Goal: Task Accomplishment & Management: Use online tool/utility

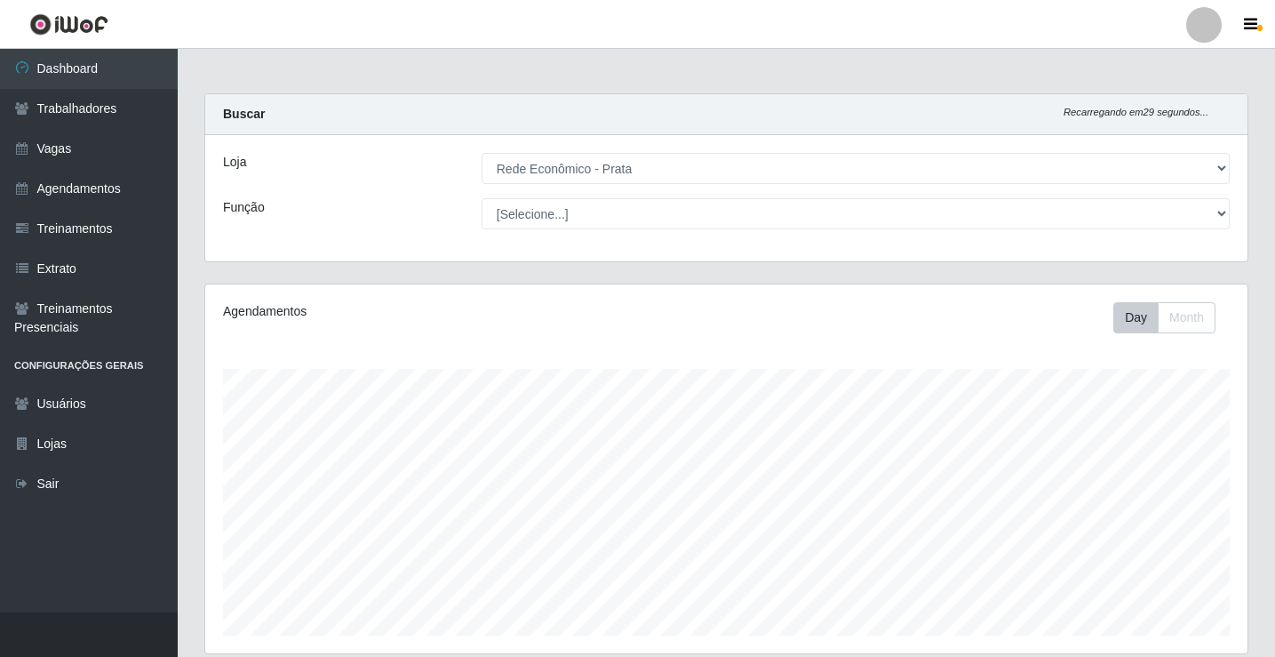
select select "192"
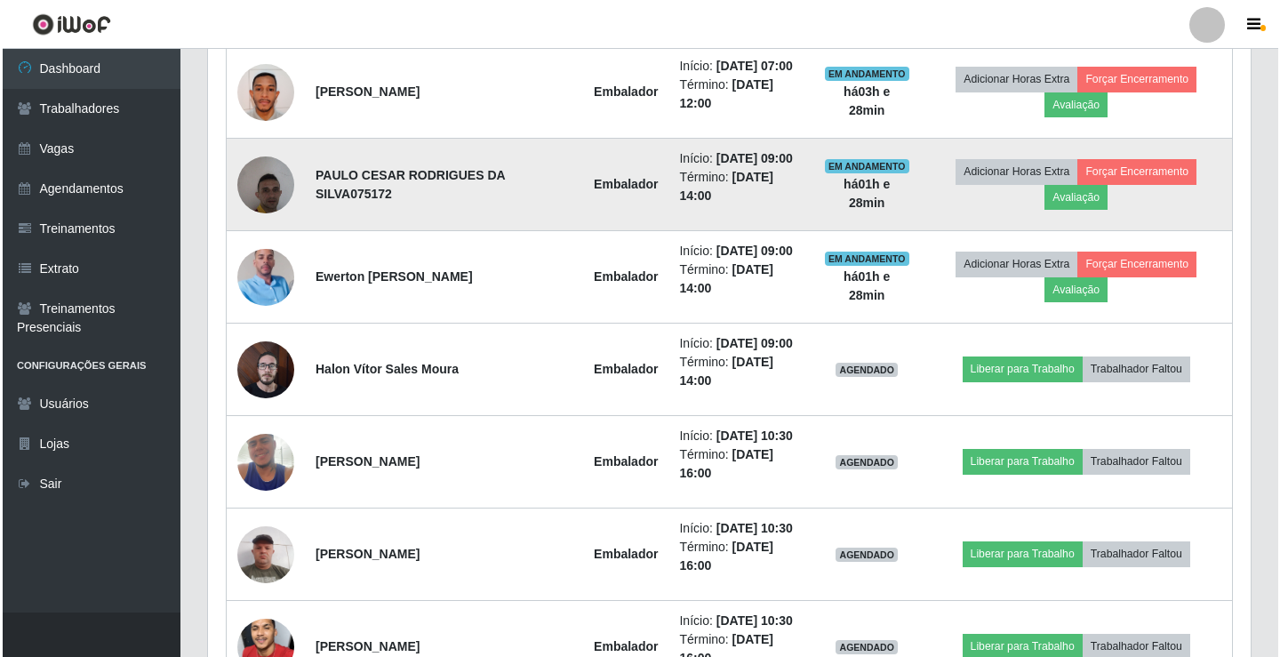
scroll to position [1007, 0]
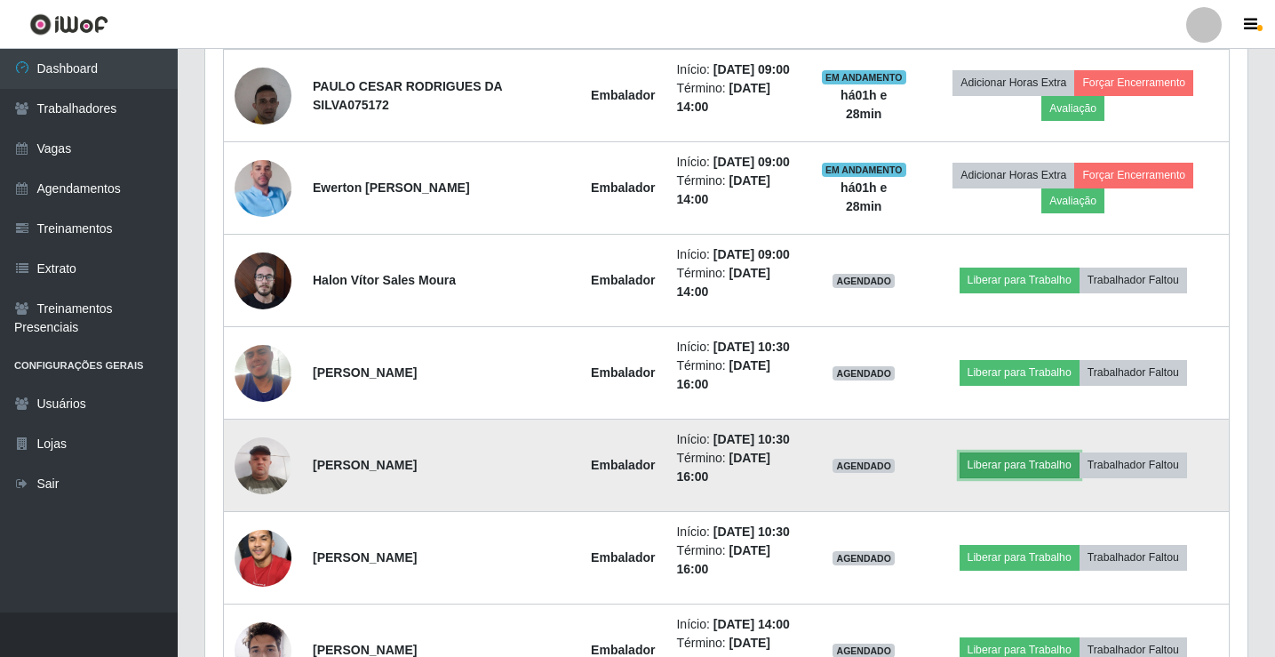
click at [1026, 462] on button "Liberar para Trabalho" at bounding box center [1020, 464] width 120 height 25
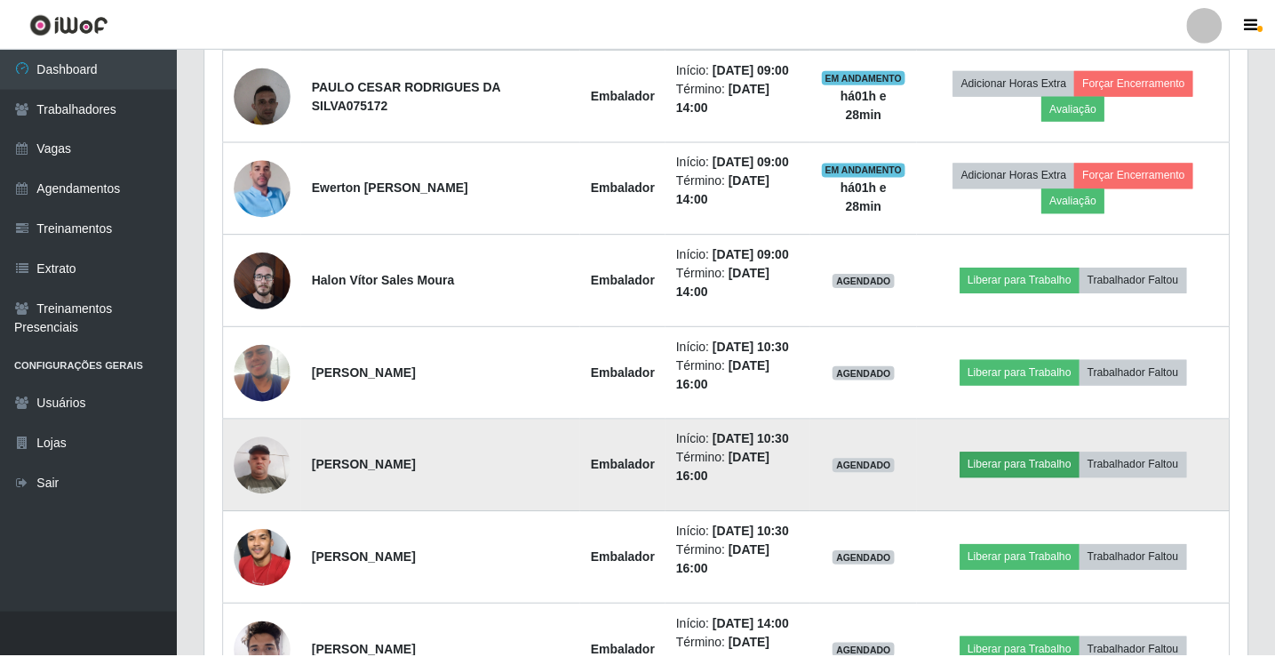
scroll to position [369, 1034]
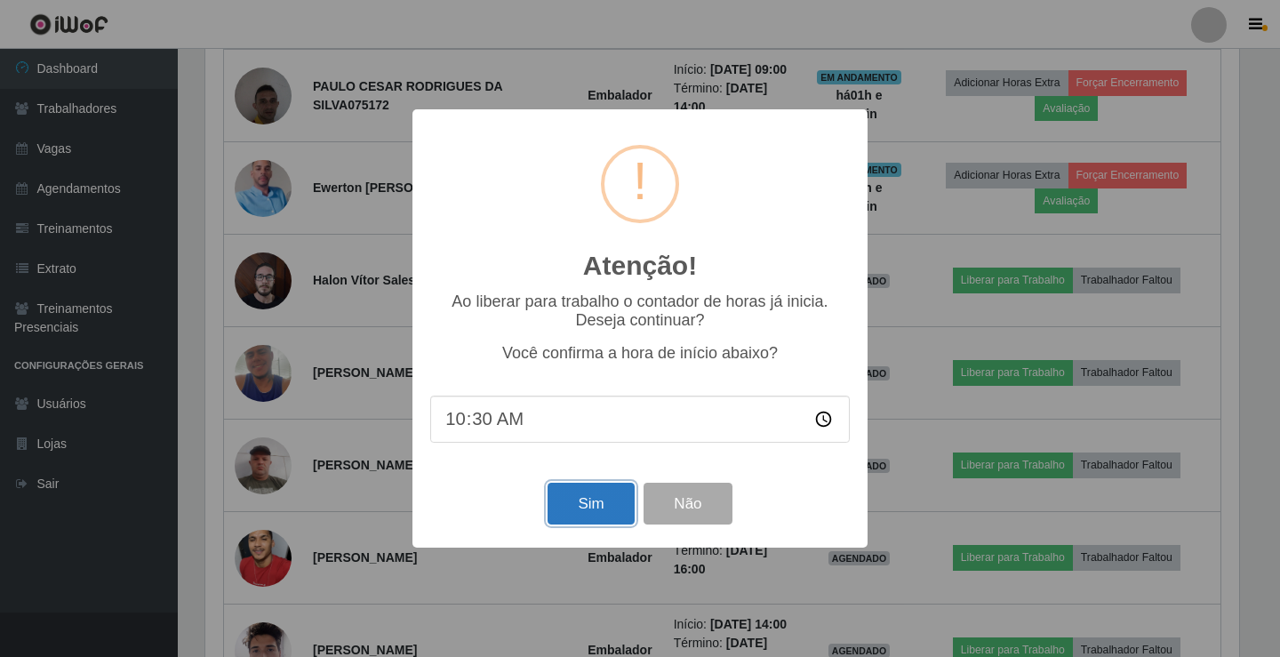
click at [581, 511] on button "Sim" at bounding box center [590, 504] width 86 height 42
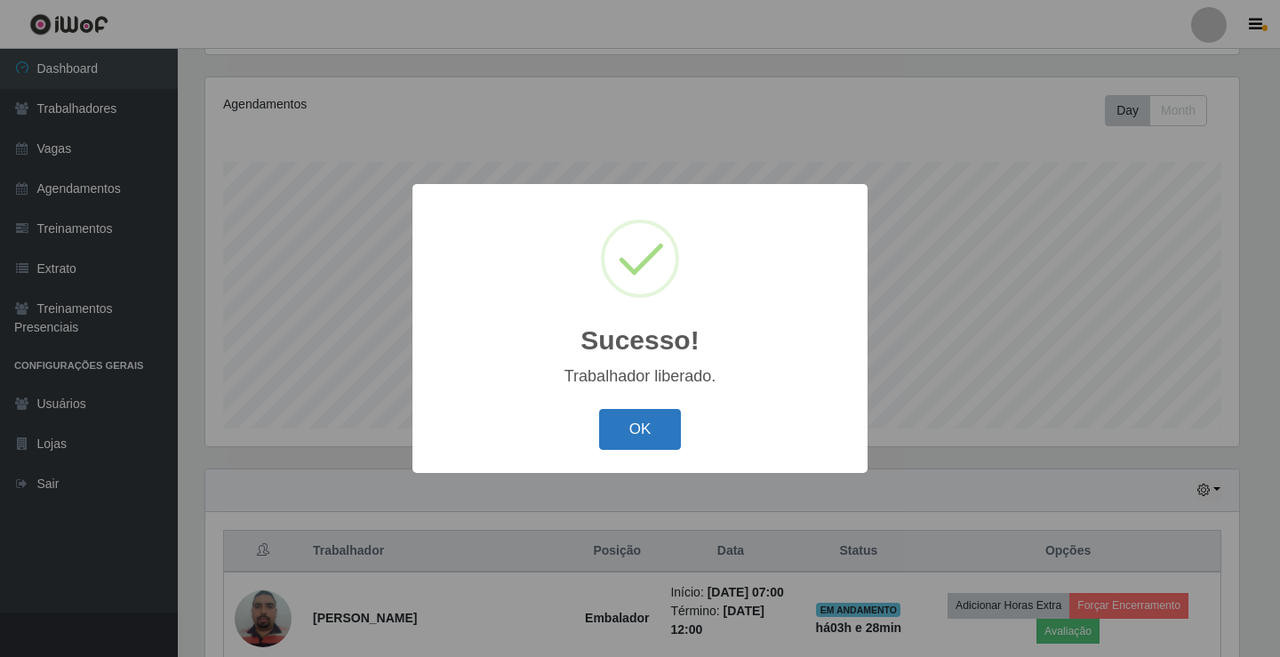
click at [649, 431] on button "OK" at bounding box center [640, 430] width 83 height 42
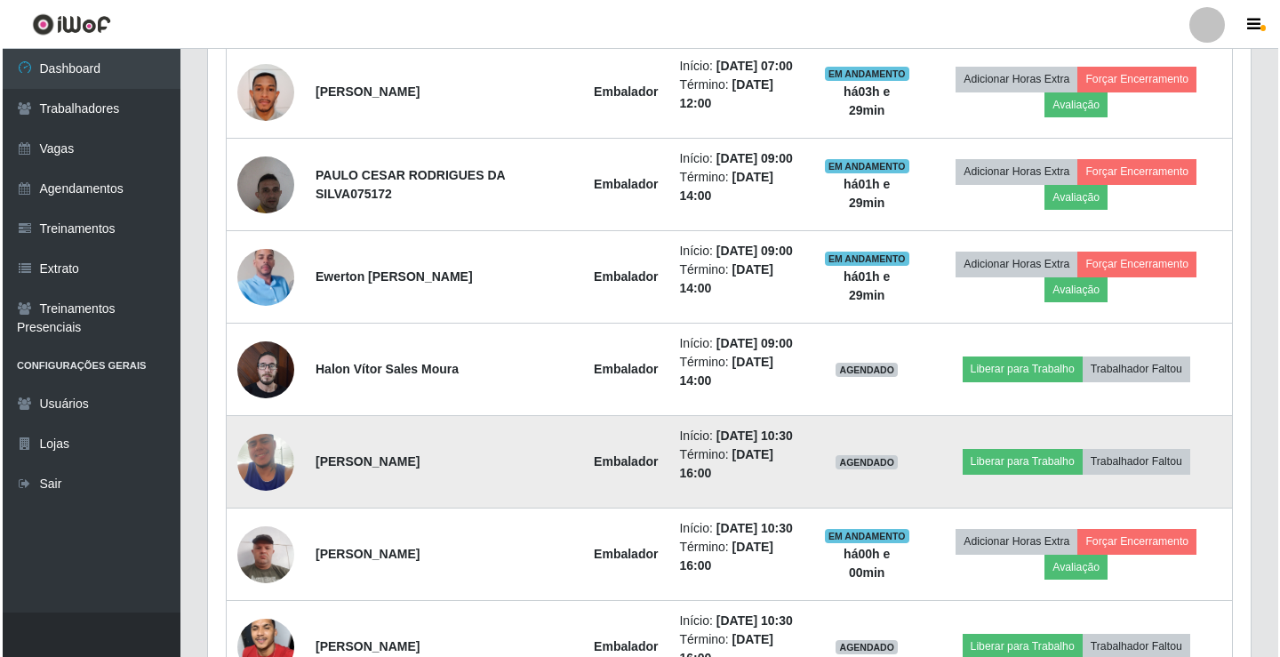
scroll to position [1007, 0]
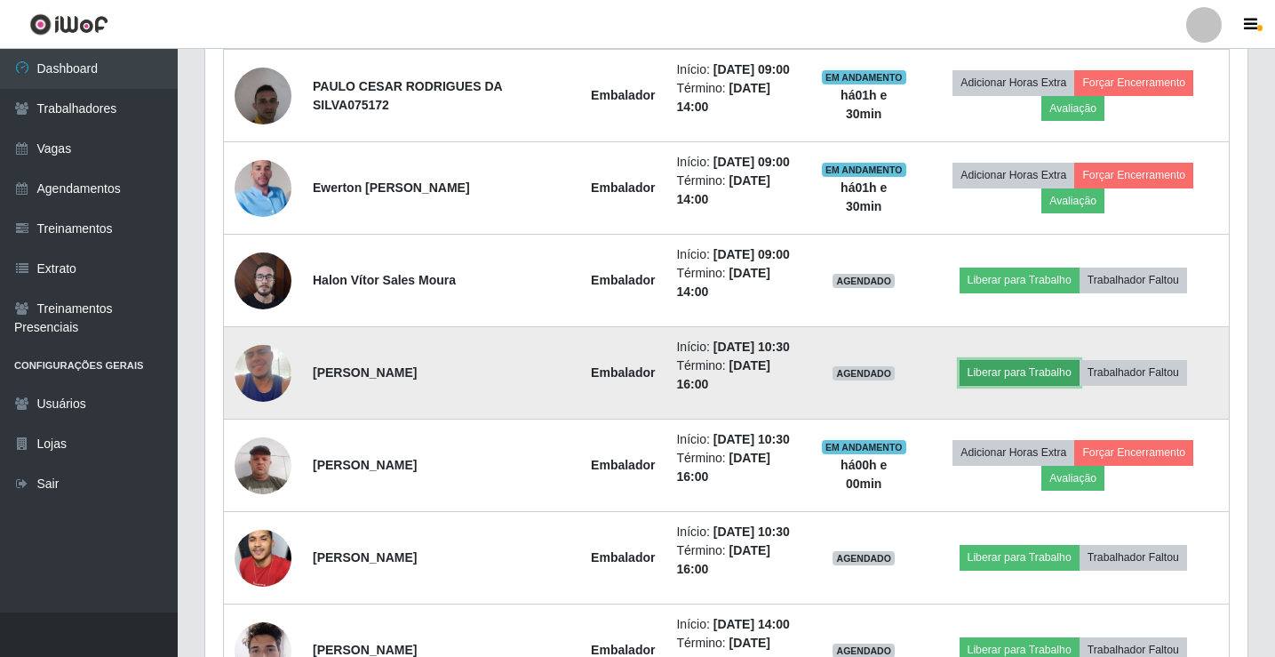
click at [1033, 374] on button "Liberar para Trabalho" at bounding box center [1020, 372] width 120 height 25
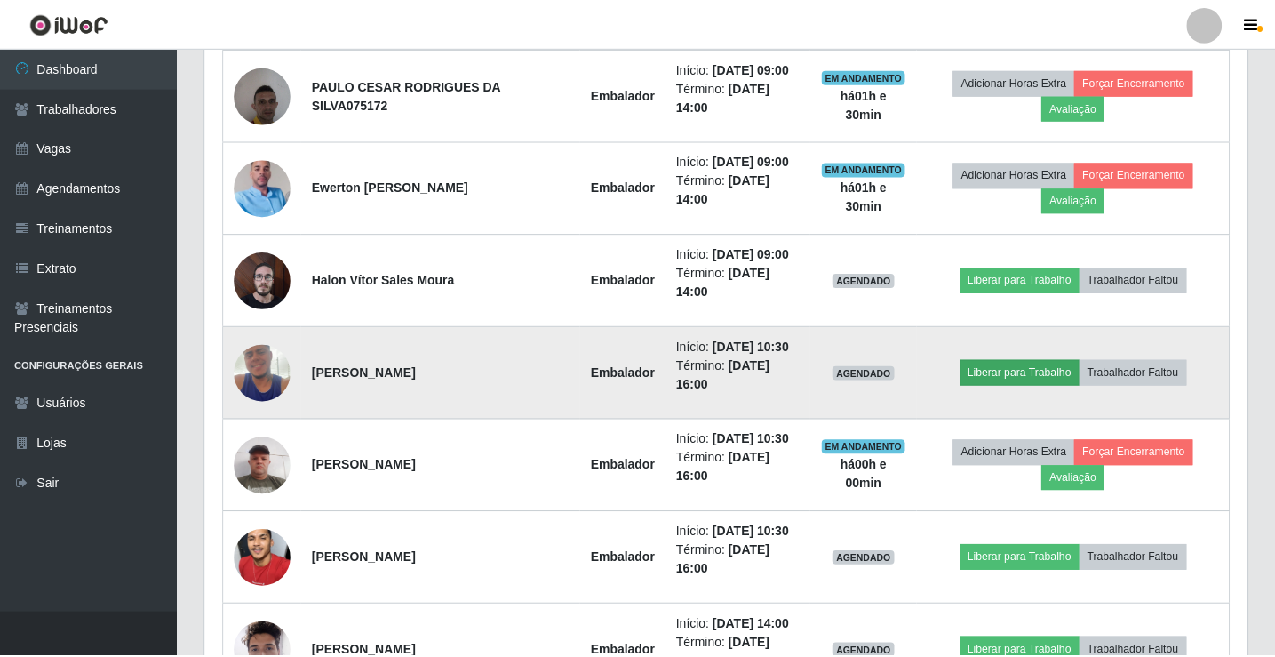
scroll to position [369, 1034]
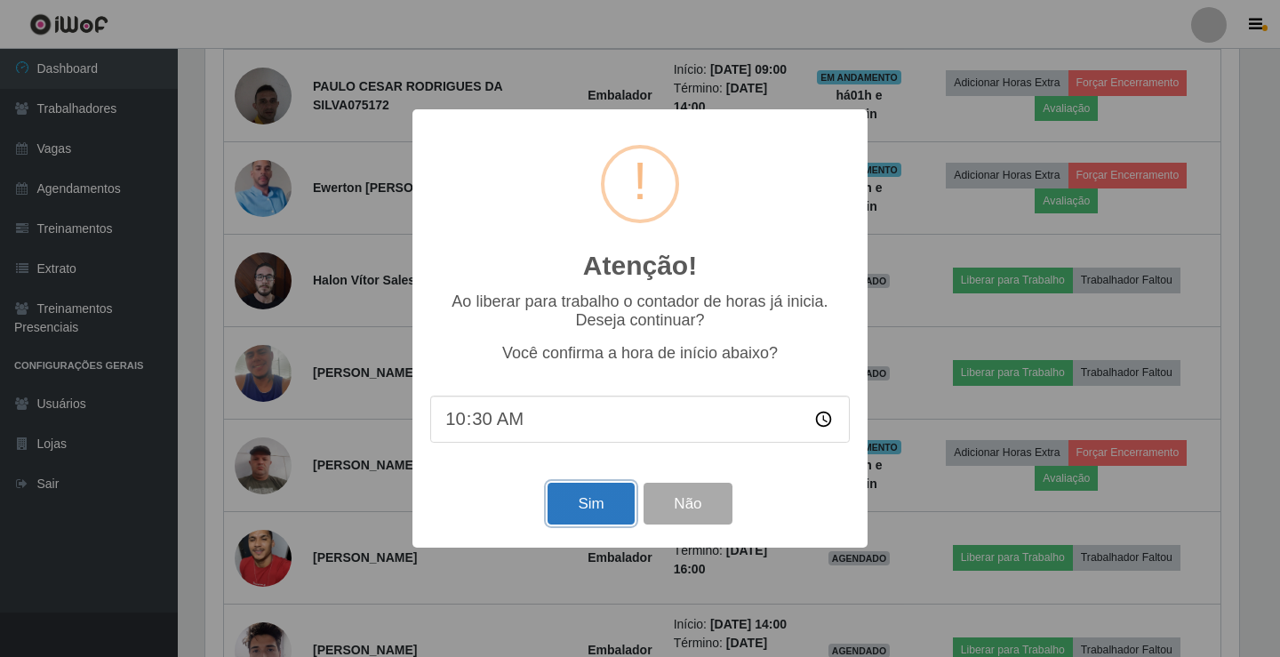
click at [590, 510] on button "Sim" at bounding box center [590, 504] width 86 height 42
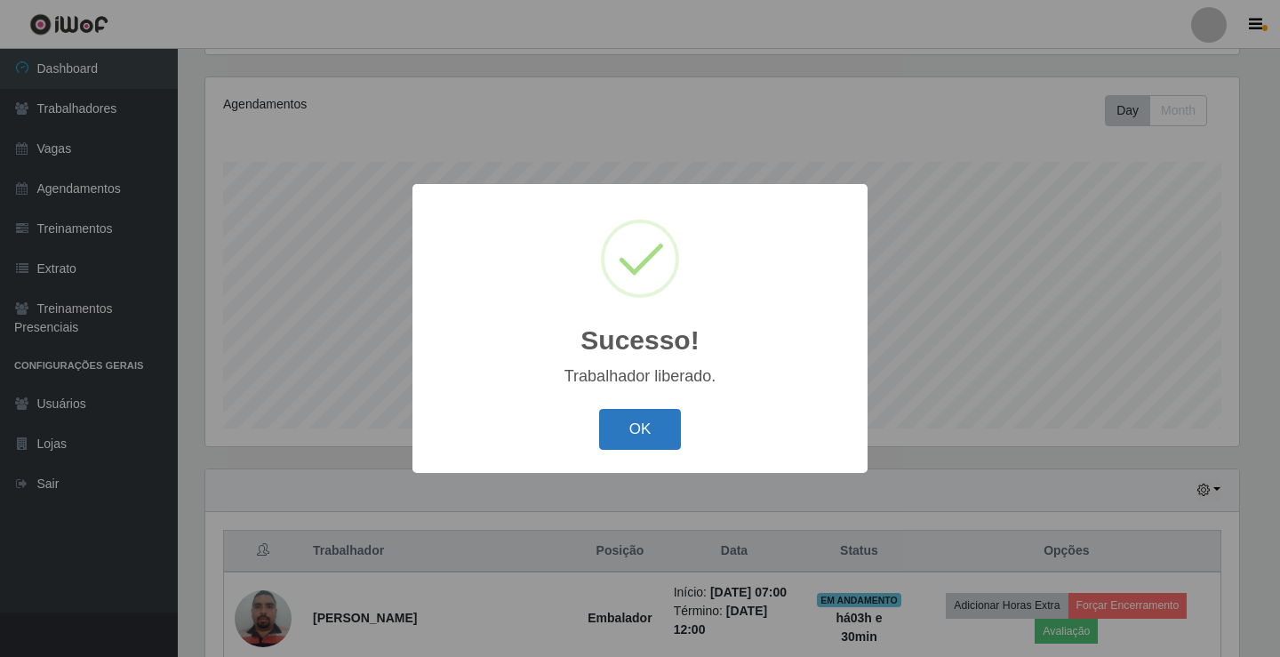
click at [637, 435] on button "OK" at bounding box center [640, 430] width 83 height 42
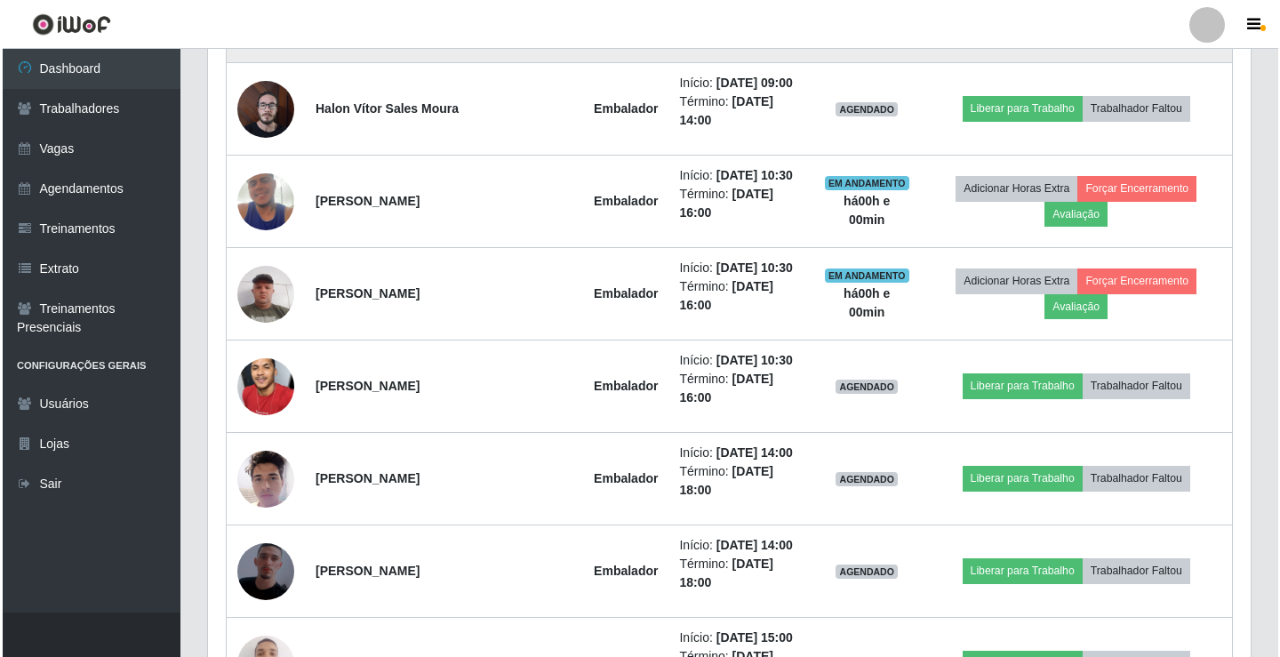
scroll to position [1273, 0]
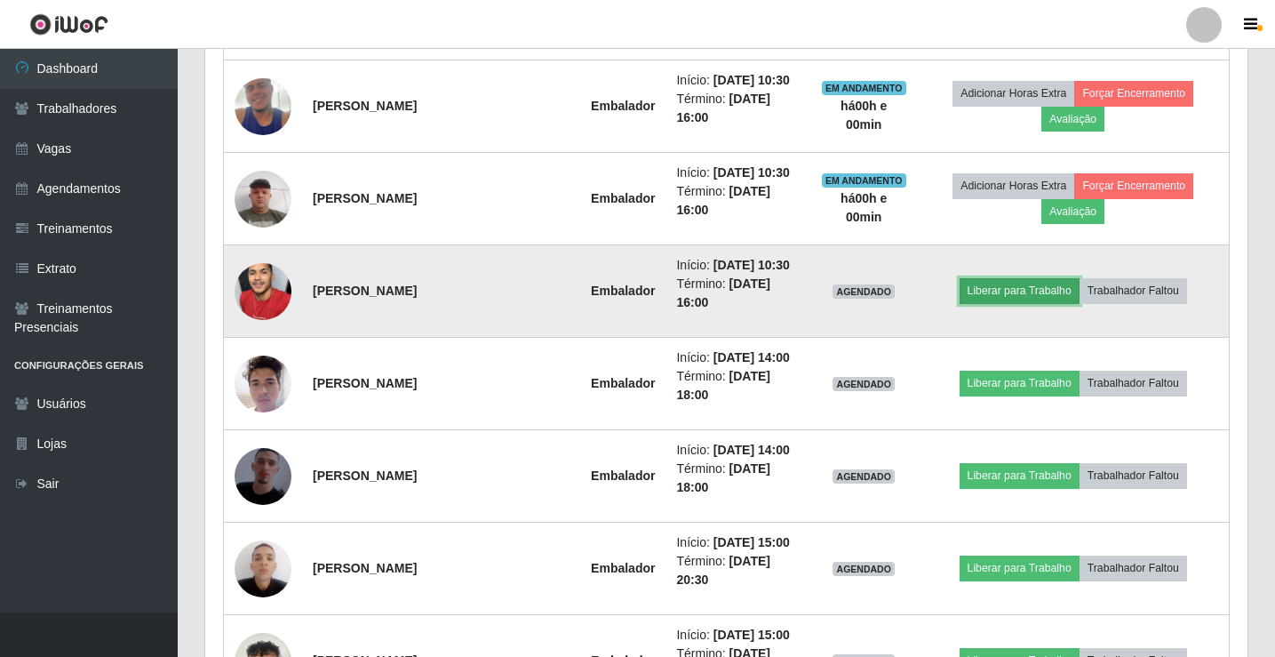
click at [1027, 292] on button "Liberar para Trabalho" at bounding box center [1020, 290] width 120 height 25
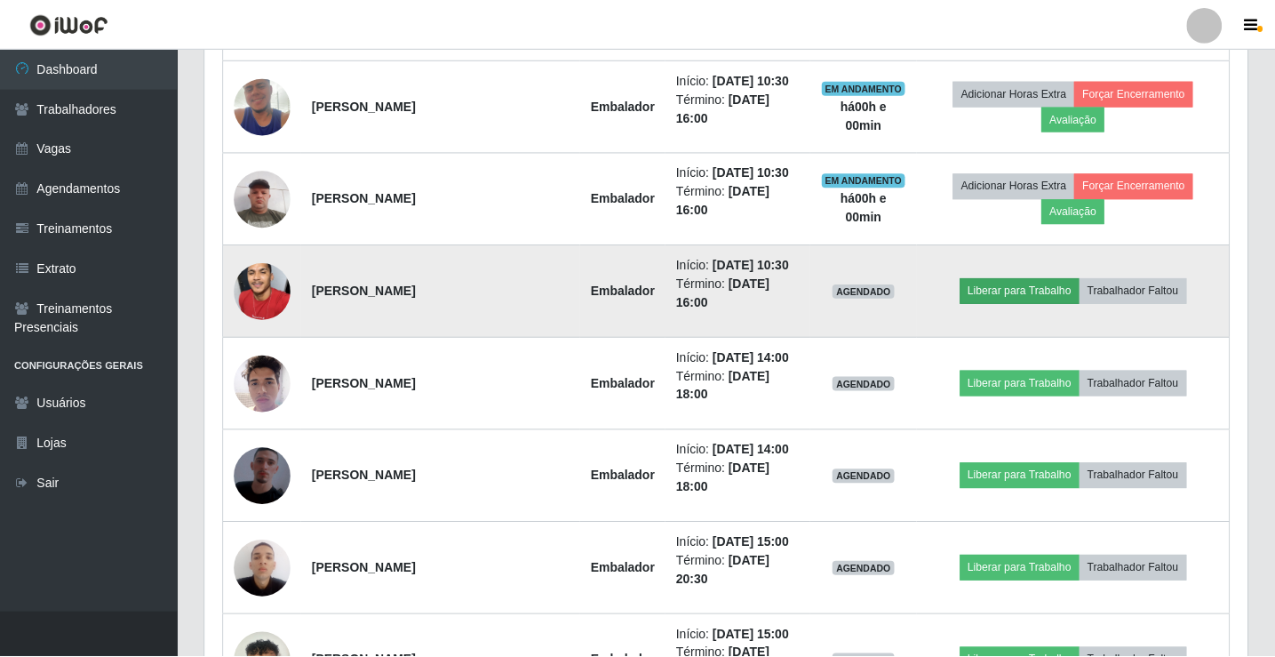
scroll to position [369, 1034]
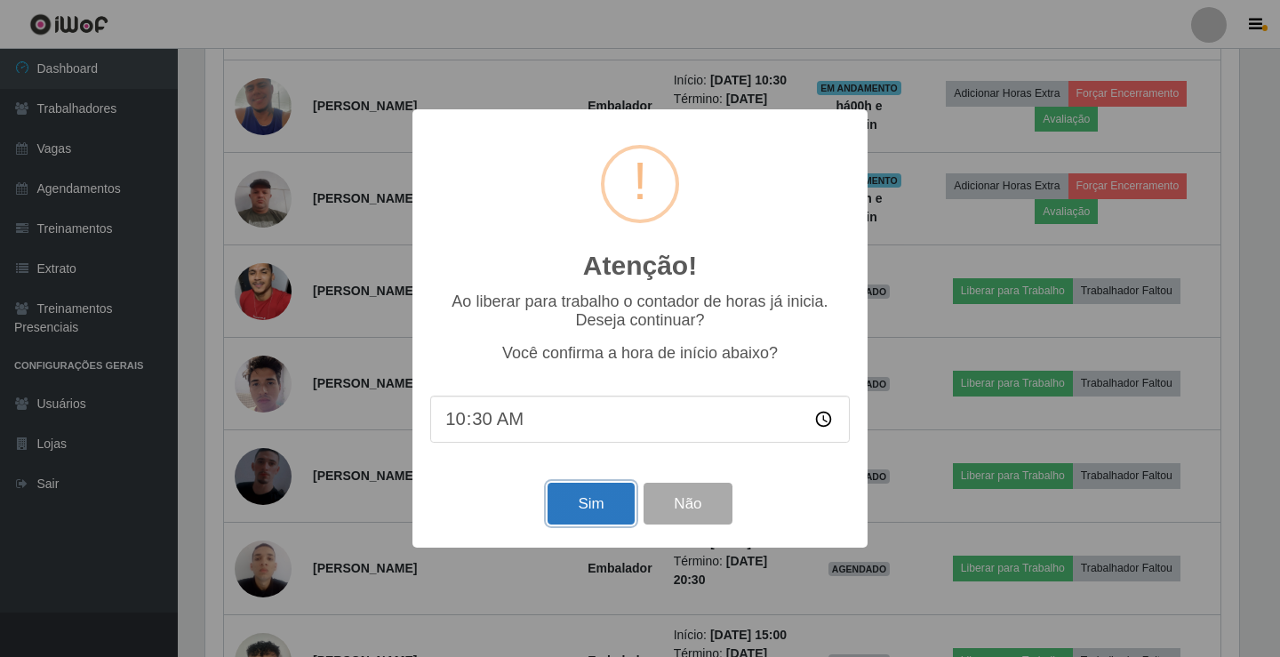
click at [612, 507] on button "Sim" at bounding box center [590, 504] width 86 height 42
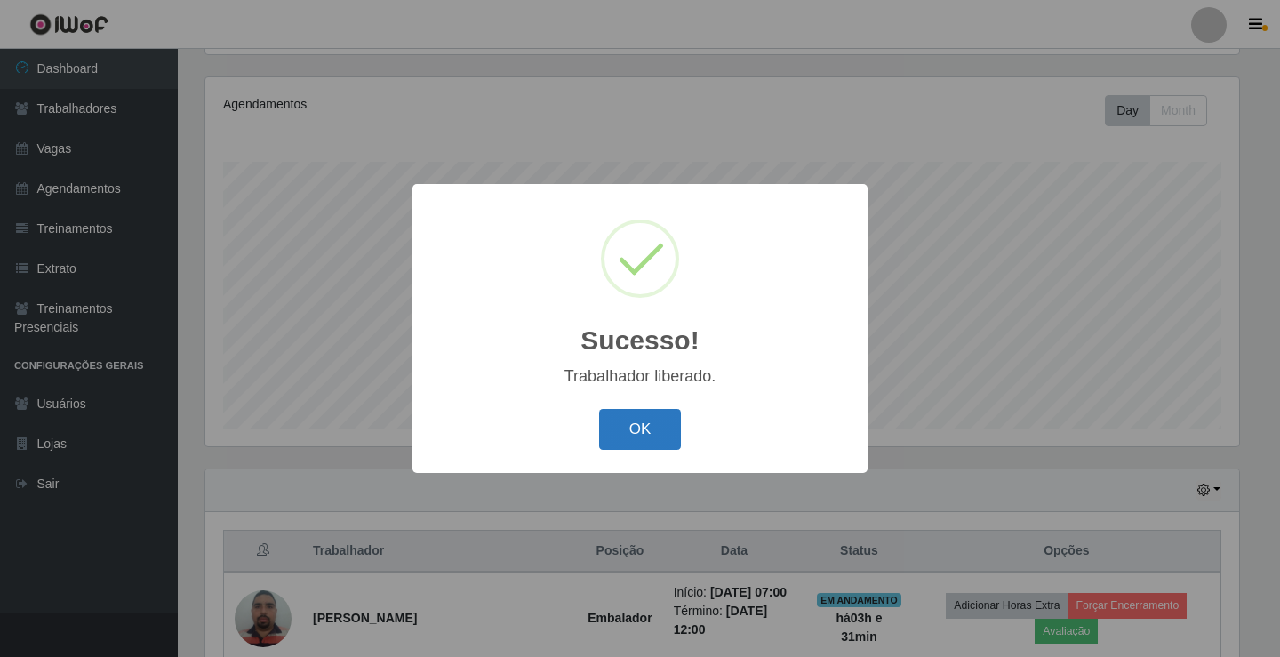
click at [619, 424] on button "OK" at bounding box center [640, 430] width 83 height 42
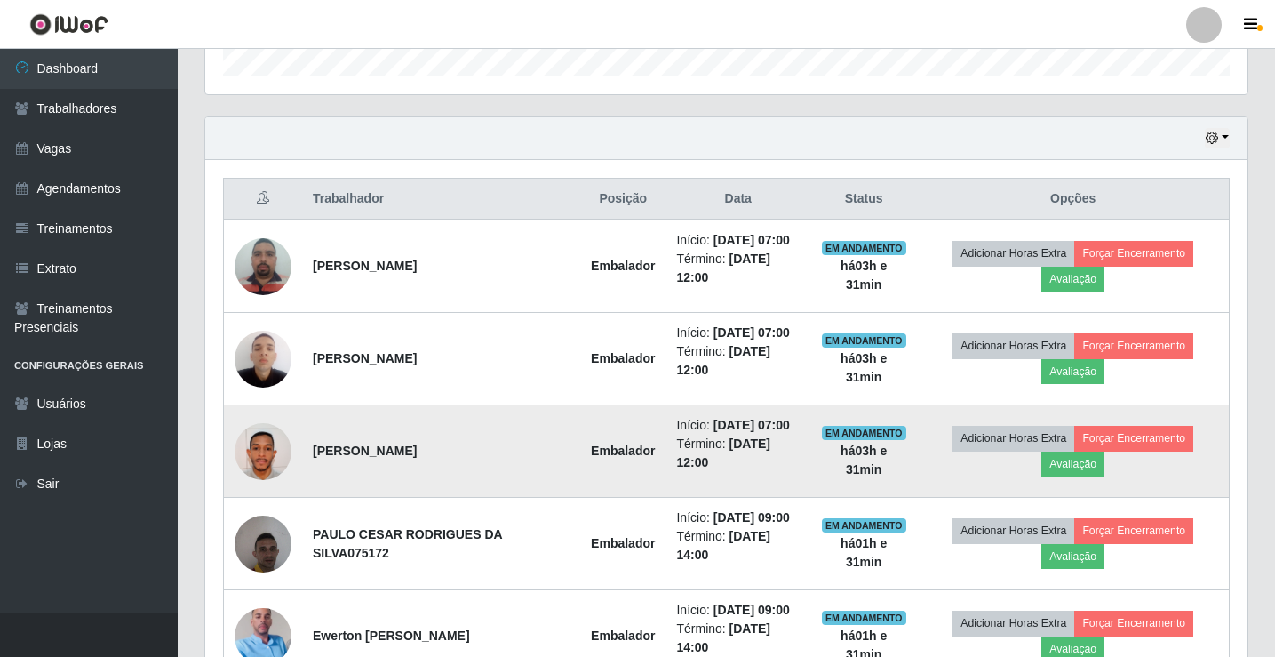
scroll to position [563, 0]
